Goal: Information Seeking & Learning: Learn about a topic

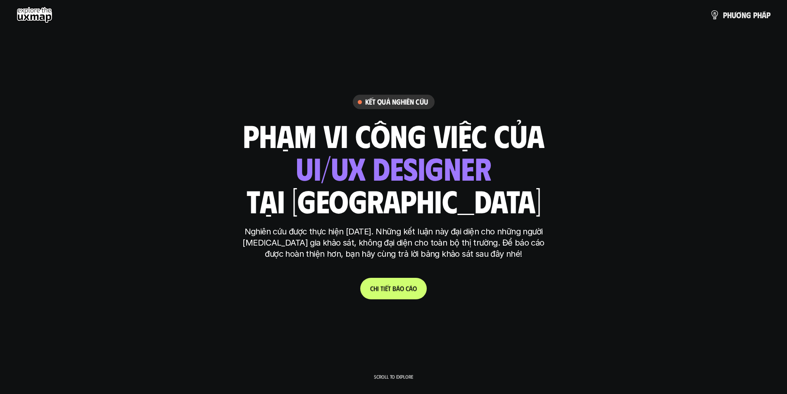
click at [395, 289] on p "C h i t i ế t b á o c á o" at bounding box center [393, 288] width 47 height 8
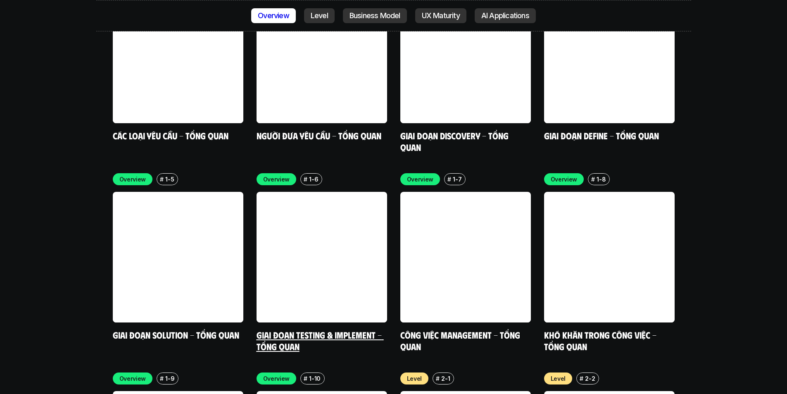
scroll to position [2717, 0]
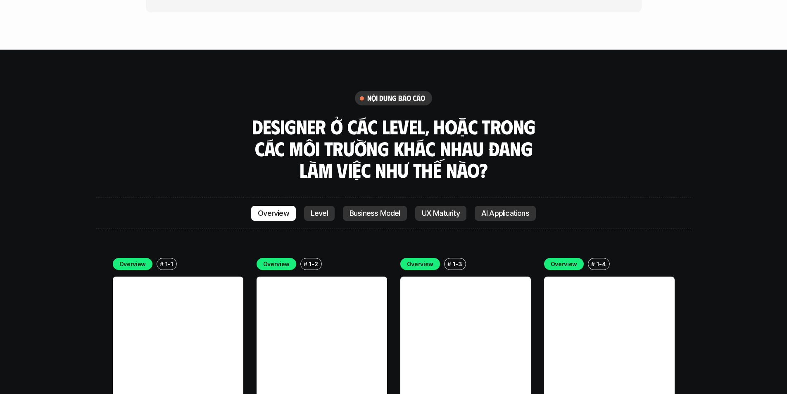
click at [318, 209] on p "Level" at bounding box center [319, 213] width 17 height 8
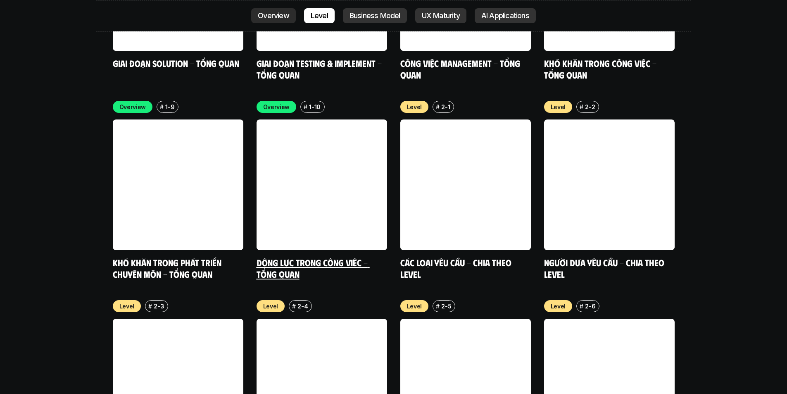
scroll to position [2832, 0]
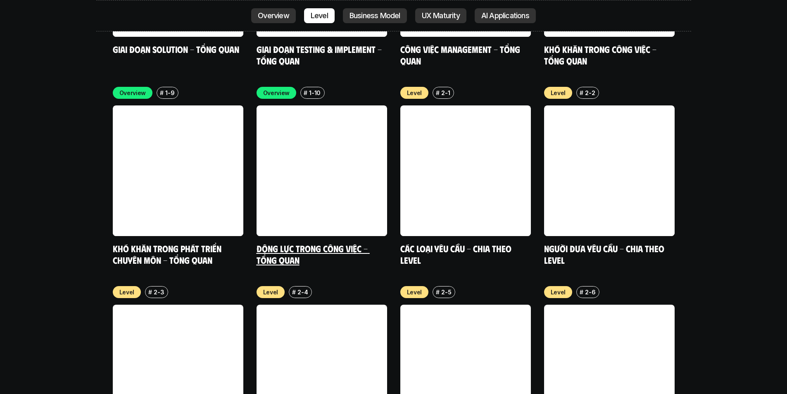
click at [329, 243] on link "Động lực trong công việc - Tổng quan" at bounding box center [313, 254] width 113 height 23
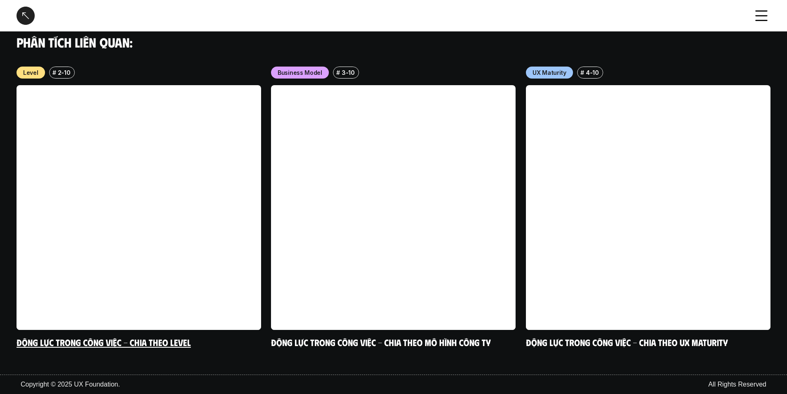
scroll to position [844, 0]
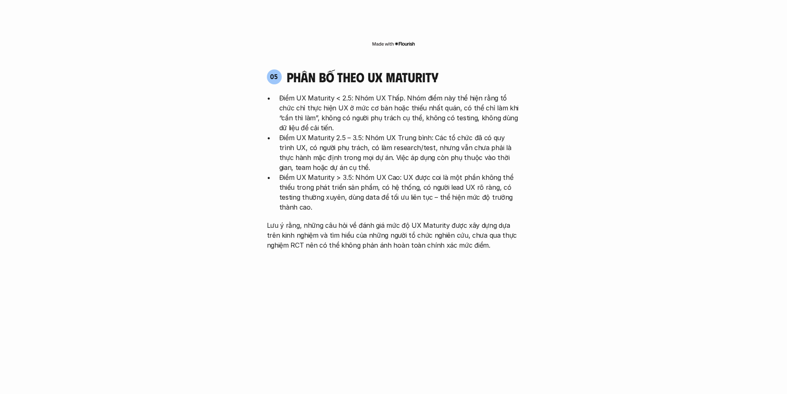
scroll to position [1695, 0]
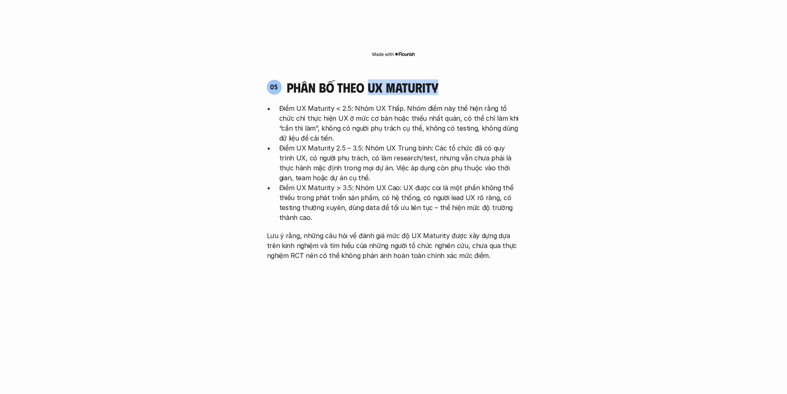
drag, startPoint x: 370, startPoint y: 36, endPoint x: 440, endPoint y: 35, distance: 70.3
click at [440, 79] on div "05 phân bố theo ux maturity" at bounding box center [394, 87] width 254 height 16
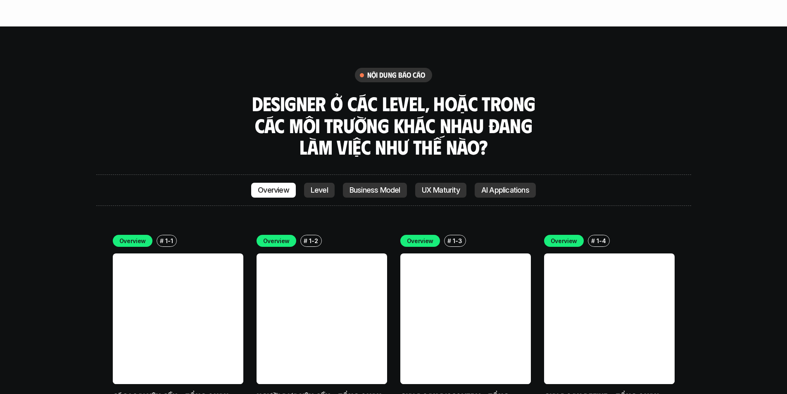
scroll to position [2232, 0]
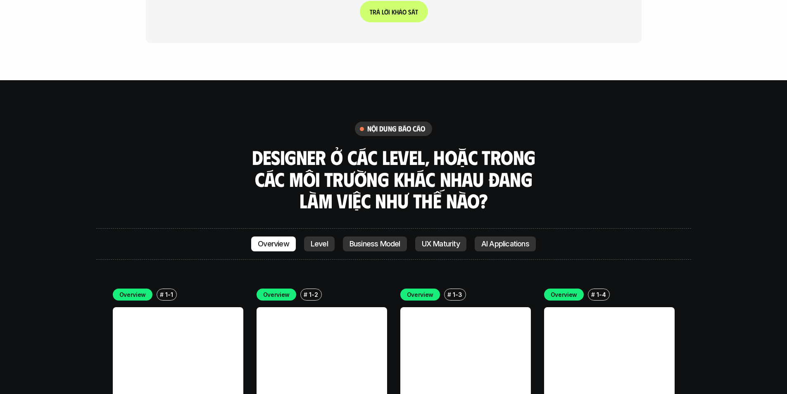
click at [322, 240] on p "Level" at bounding box center [319, 244] width 17 height 8
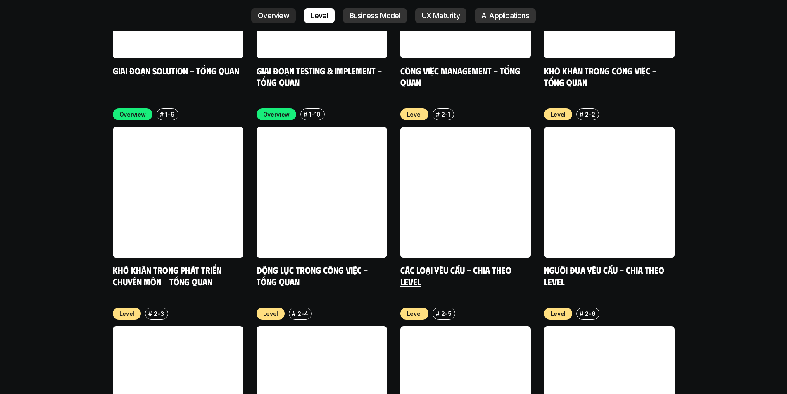
scroll to position [2832, 0]
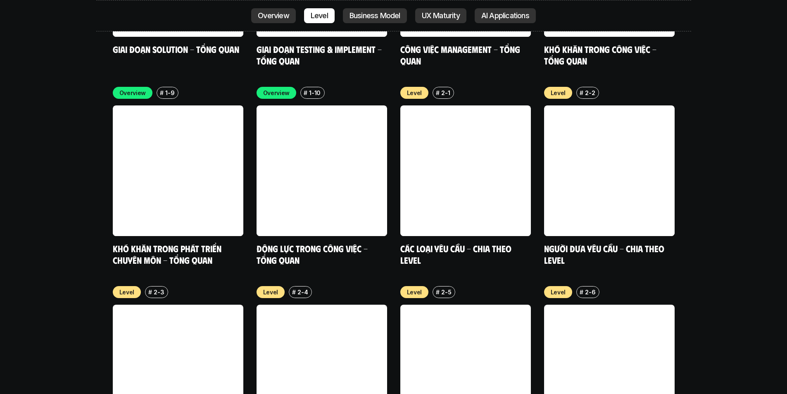
click at [511, 21] on link "AI Applications" at bounding box center [505, 15] width 61 height 15
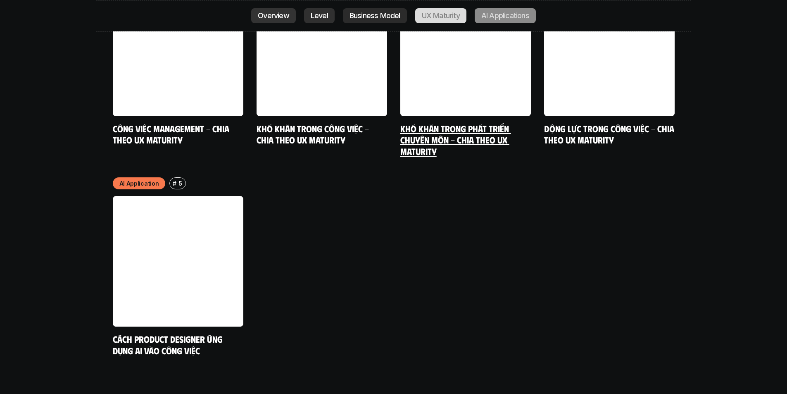
scroll to position [4449, 0]
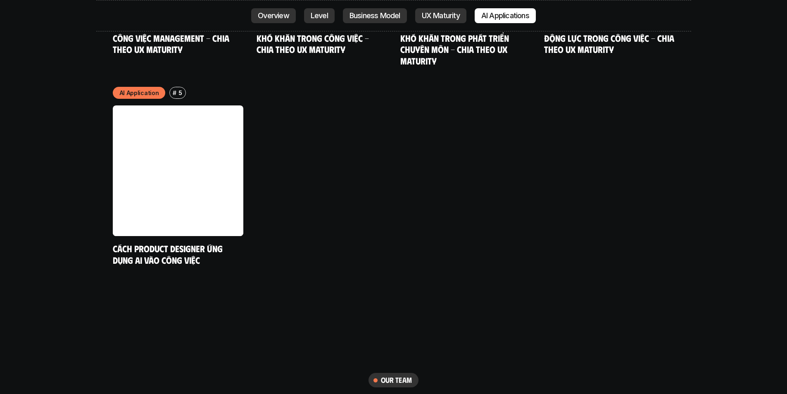
click at [275, 12] on p "Overview" at bounding box center [273, 16] width 31 height 8
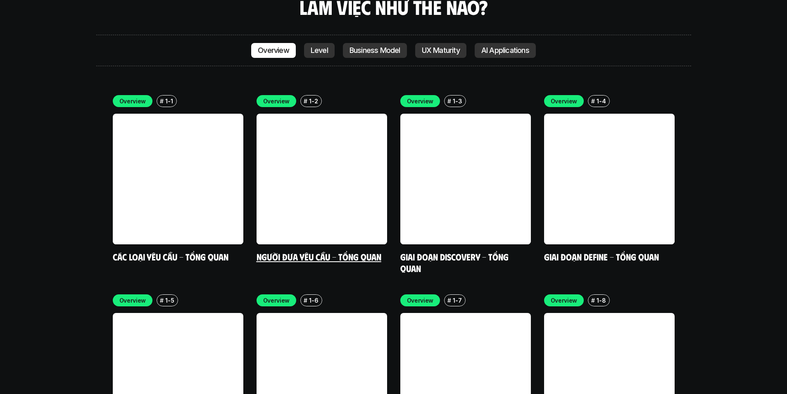
click at [298, 151] on link at bounding box center [322, 179] width 131 height 131
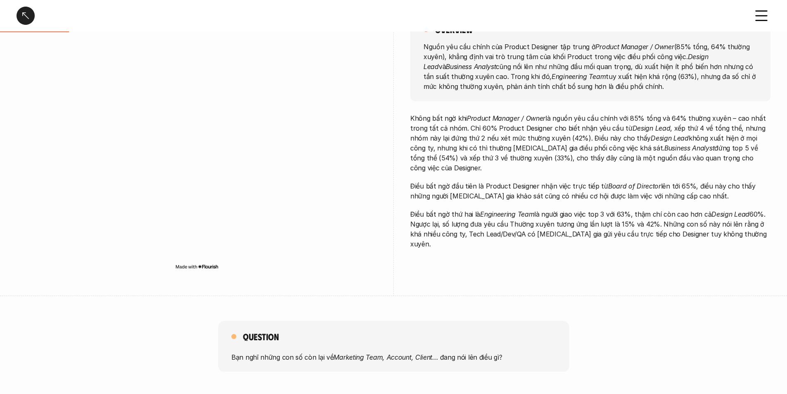
scroll to position [83, 0]
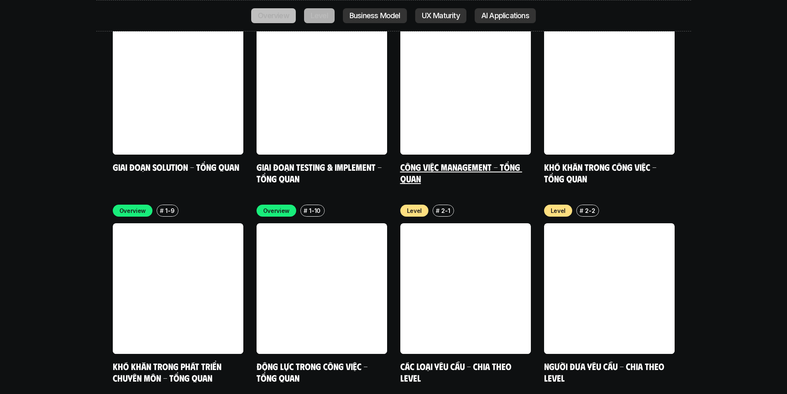
scroll to position [2715, 0]
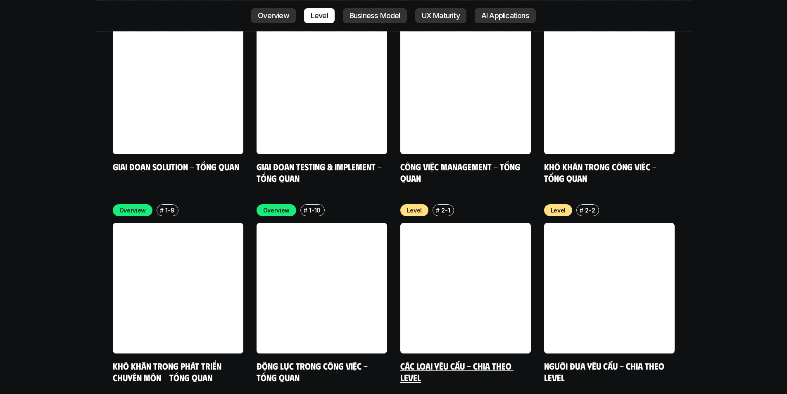
click at [464, 360] on link "Các loại yêu cầu - Chia theo level" at bounding box center [457, 371] width 113 height 23
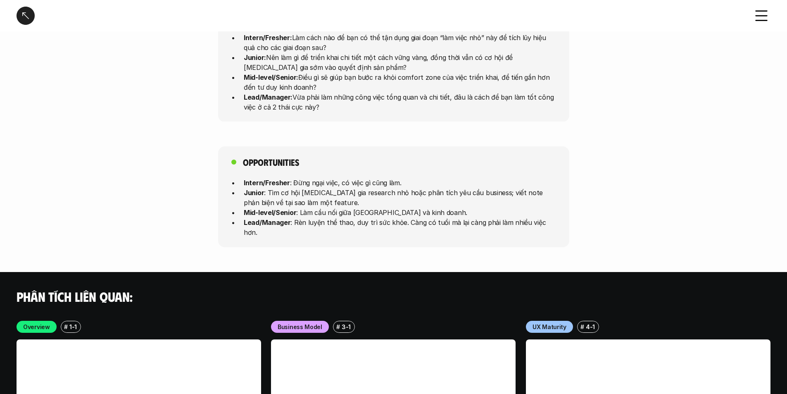
scroll to position [2112, 0]
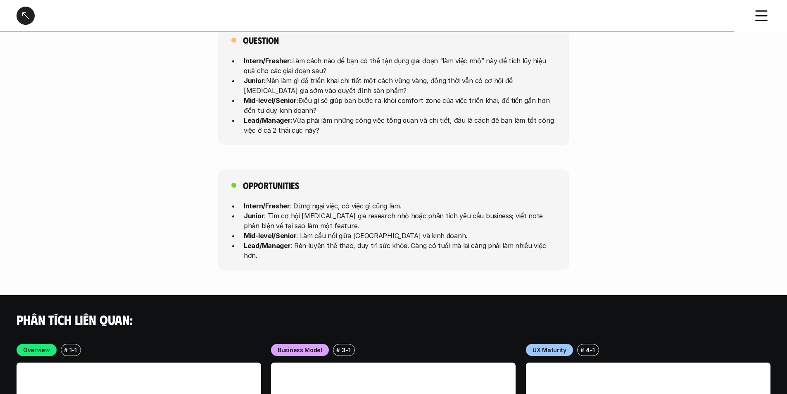
click at [27, 17] on div at bounding box center [26, 16] width 18 height 18
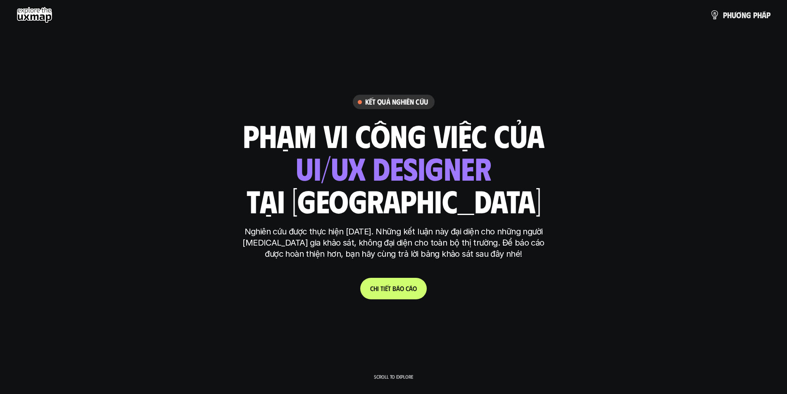
click at [40, 17] on use at bounding box center [35, 15] width 36 height 17
click at [43, 13] on use at bounding box center [35, 15] width 36 height 17
